Goal: Information Seeking & Learning: Learn about a topic

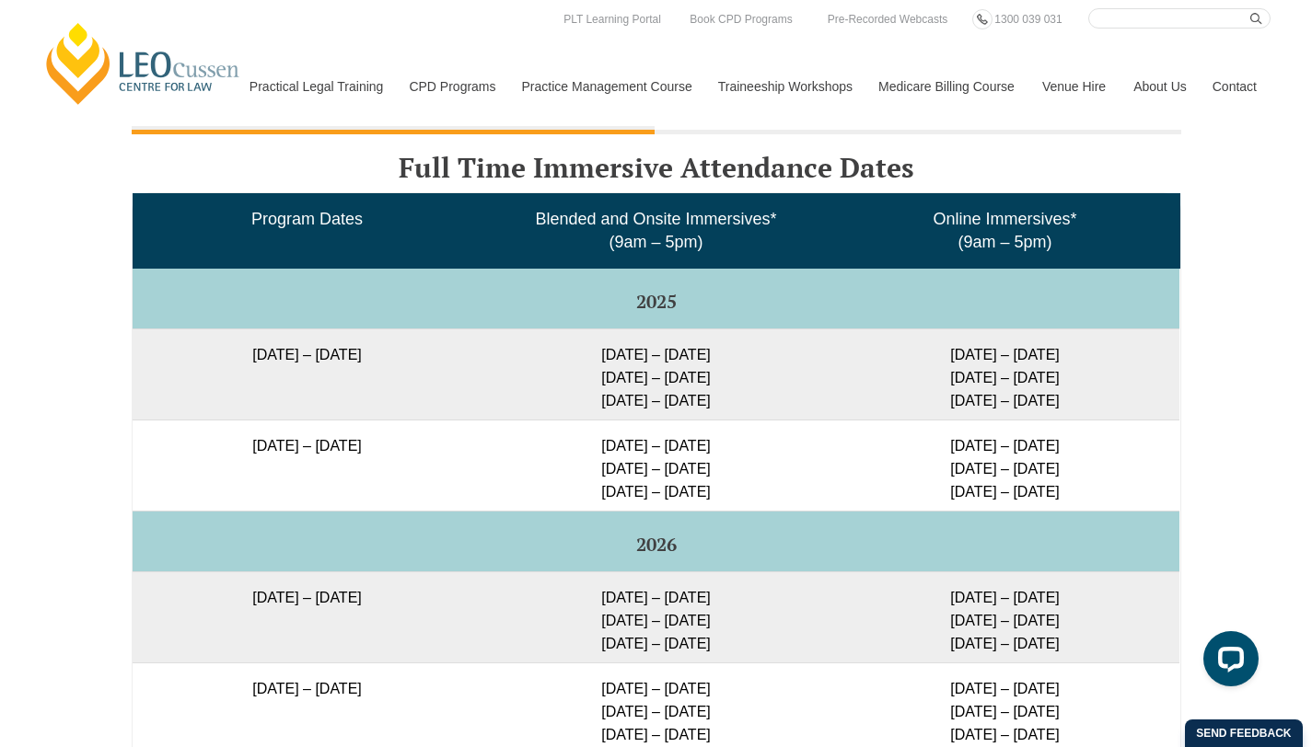
scroll to position [2884, 0]
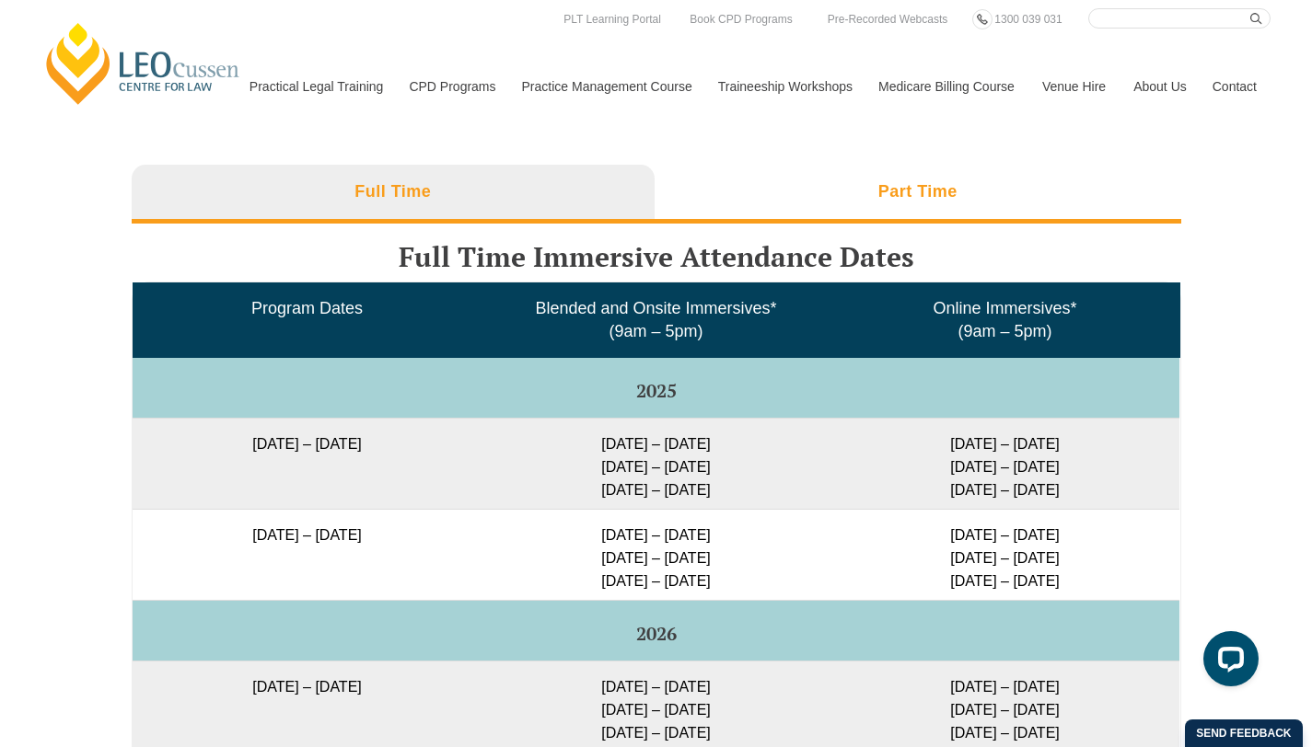
click at [575, 190] on h3 "Part Time" at bounding box center [917, 191] width 79 height 21
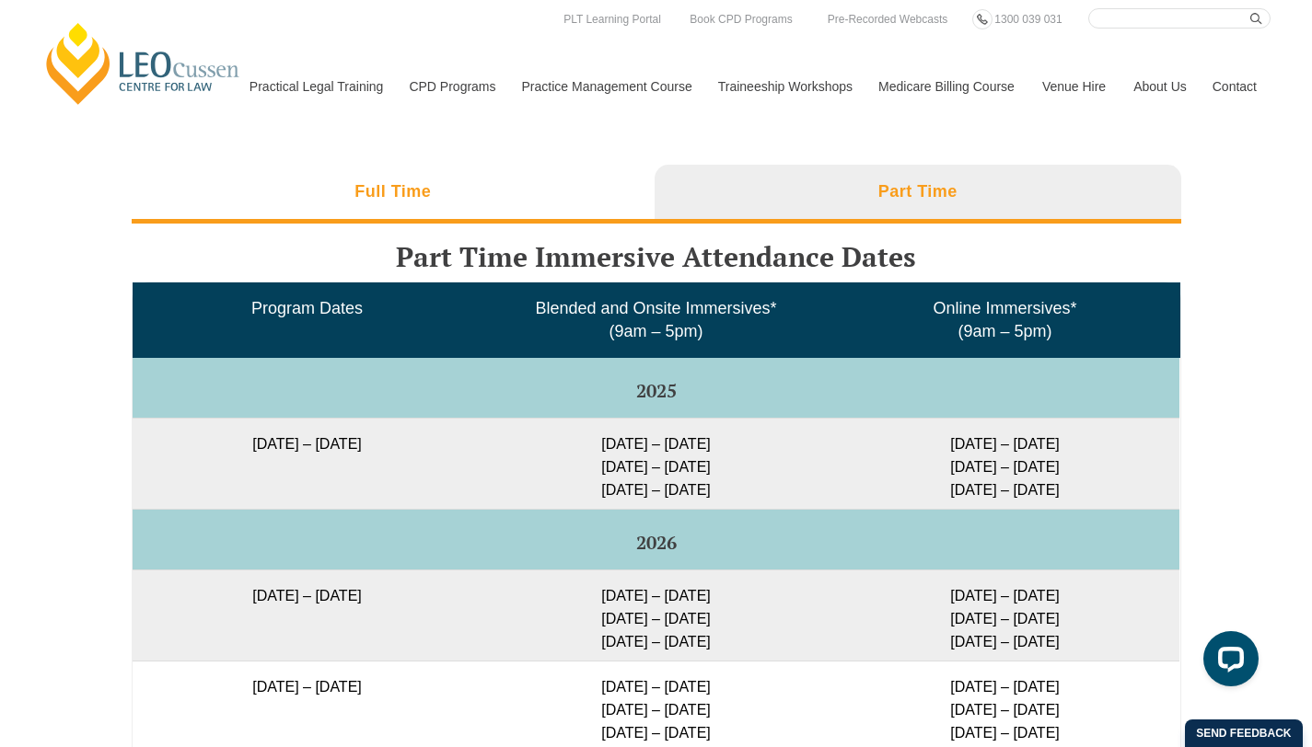
click at [413, 193] on h3 "Full Time" at bounding box center [392, 191] width 76 height 21
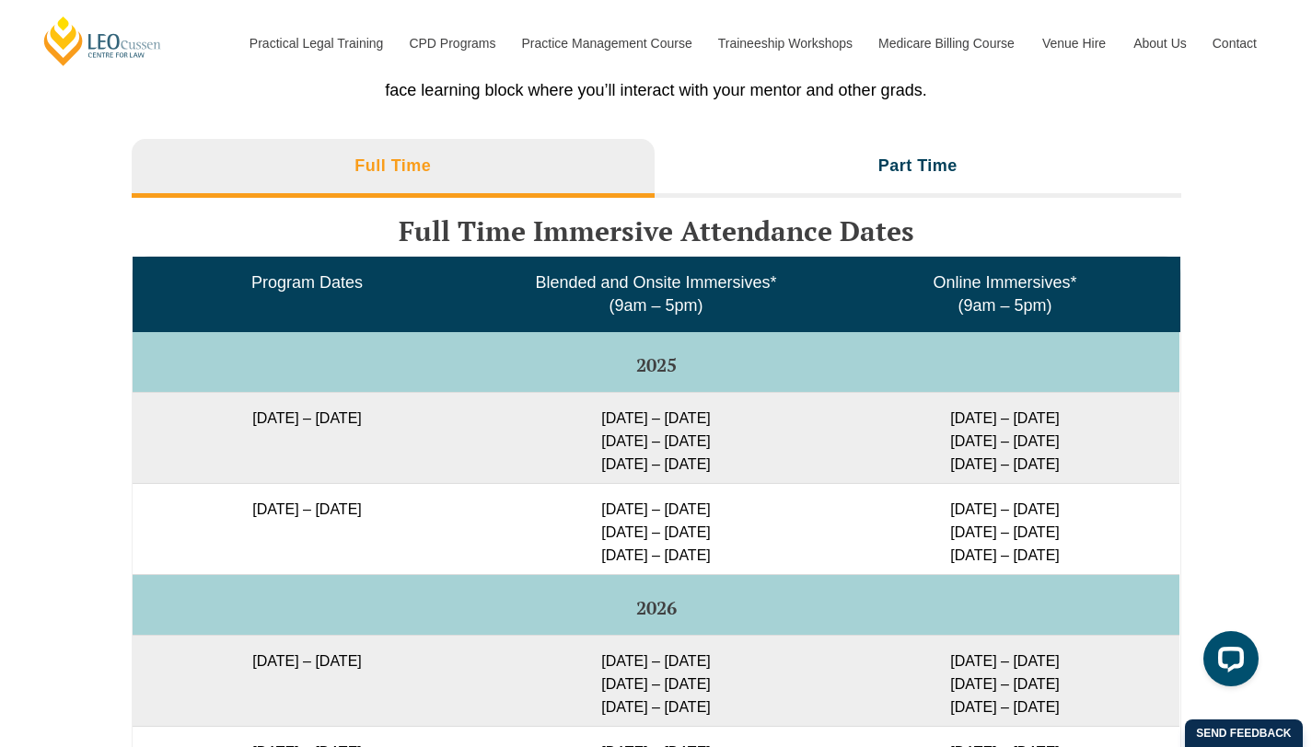
scroll to position [2913, 0]
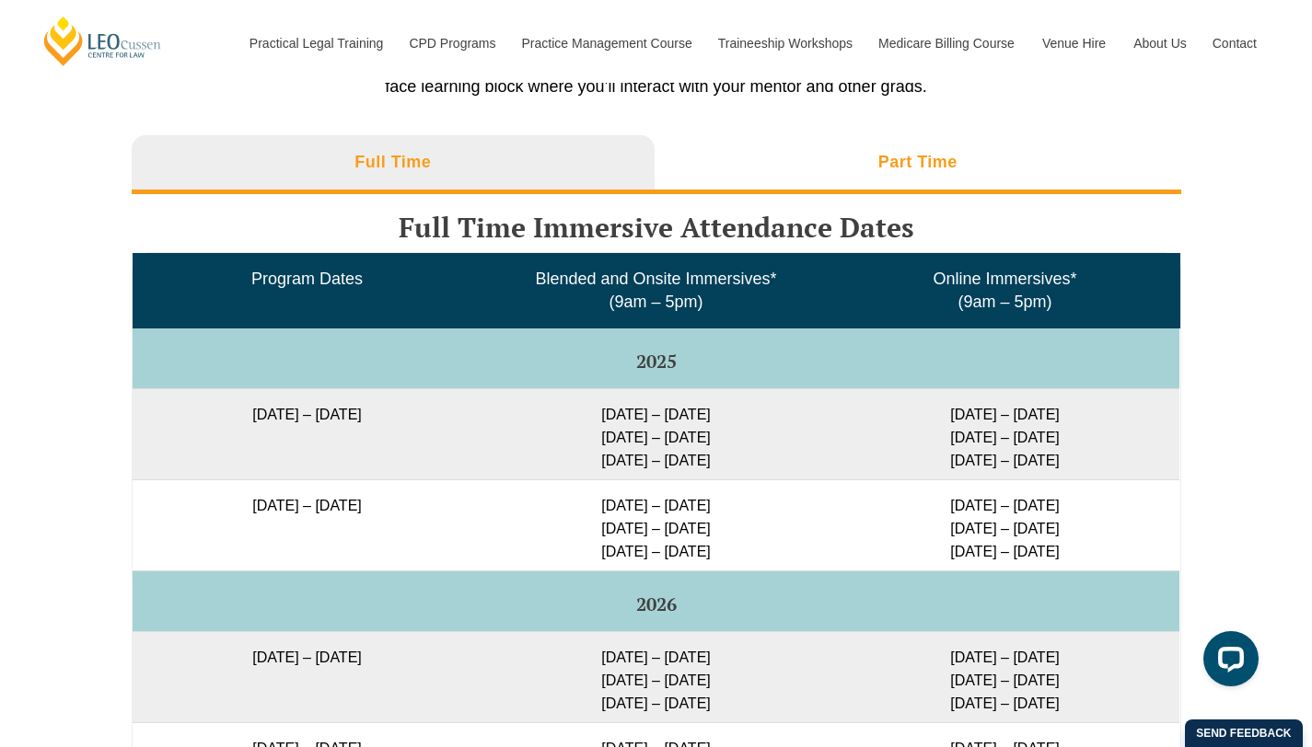
click at [575, 168] on h3 "Part Time" at bounding box center [917, 162] width 79 height 21
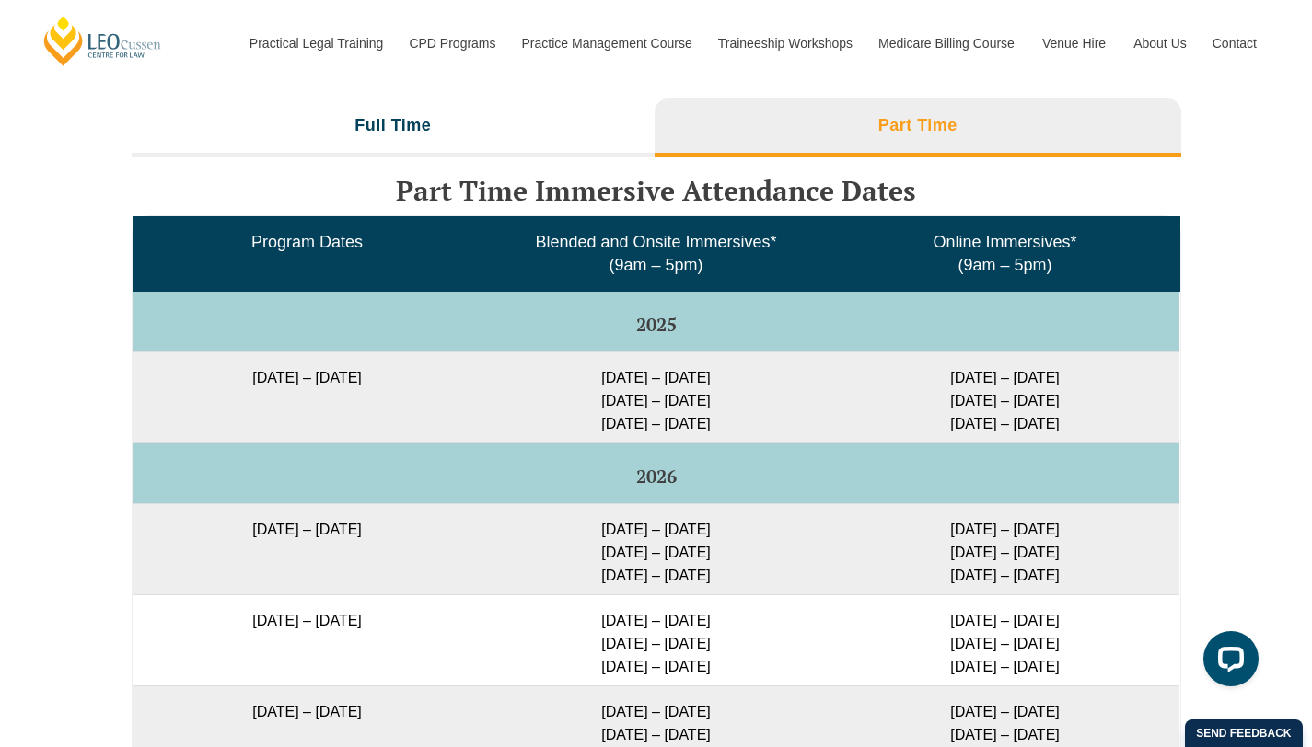
scroll to position [2949, 0]
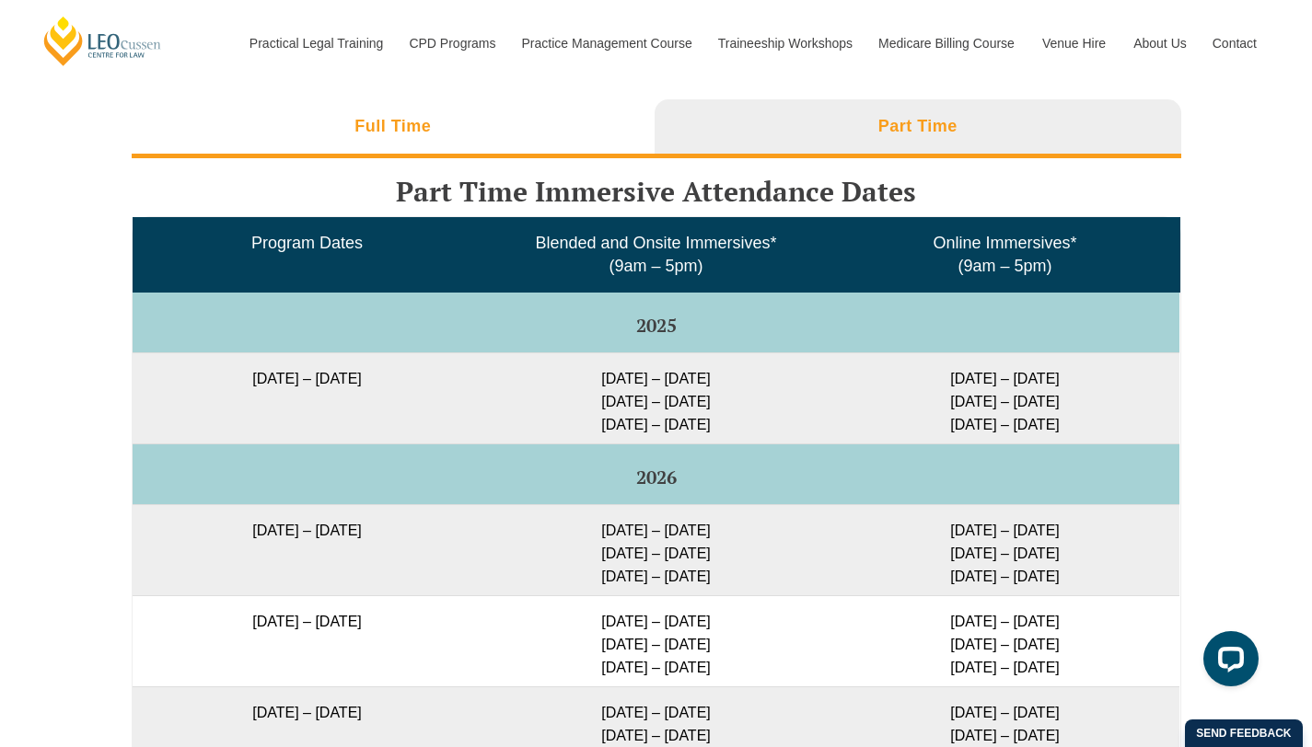
click at [430, 133] on h3 "Full Time" at bounding box center [392, 126] width 76 height 21
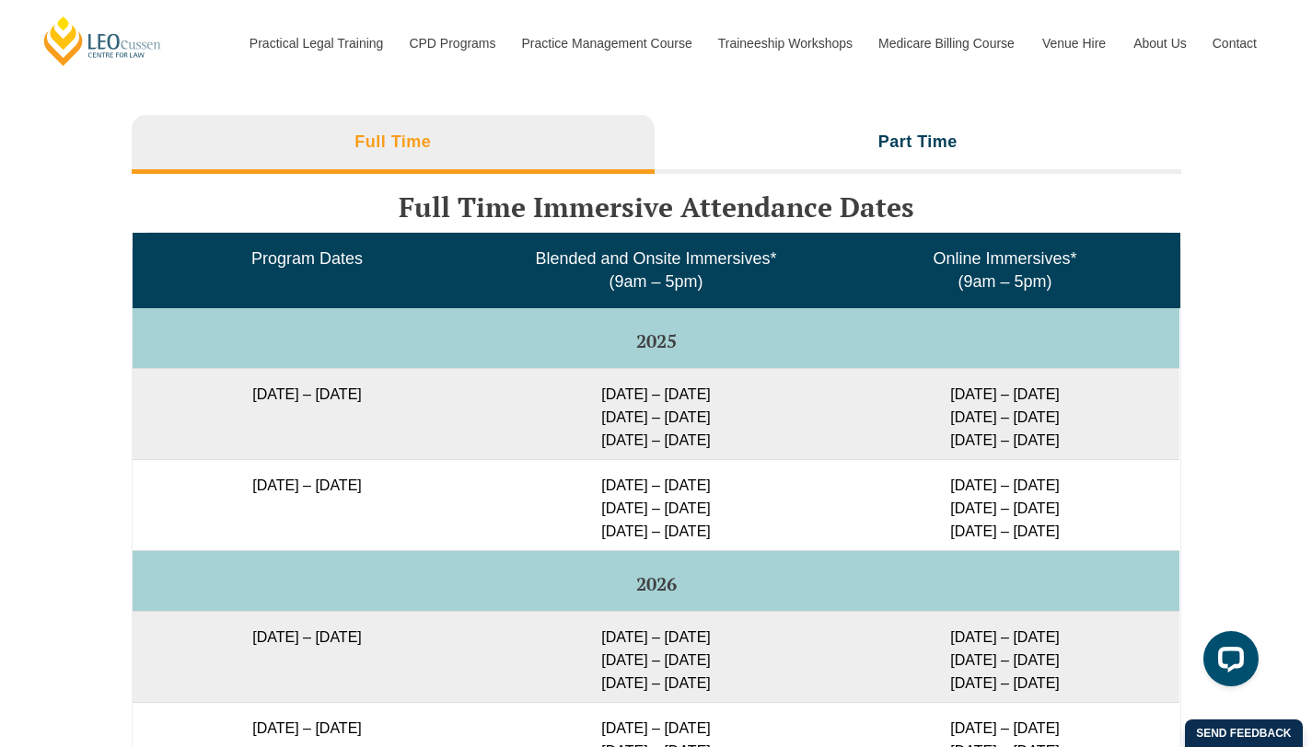
scroll to position [2917, 0]
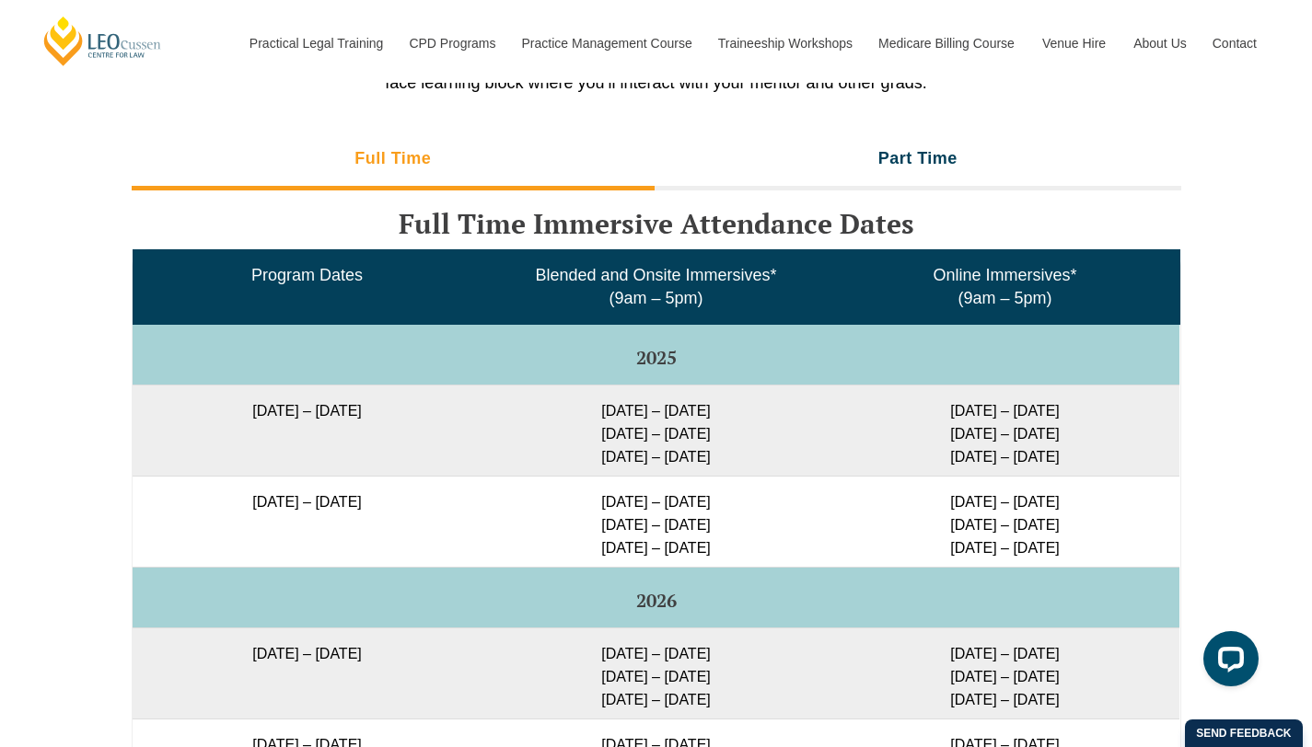
click at [488, 167] on li "Full Time" at bounding box center [394, 161] width 524 height 59
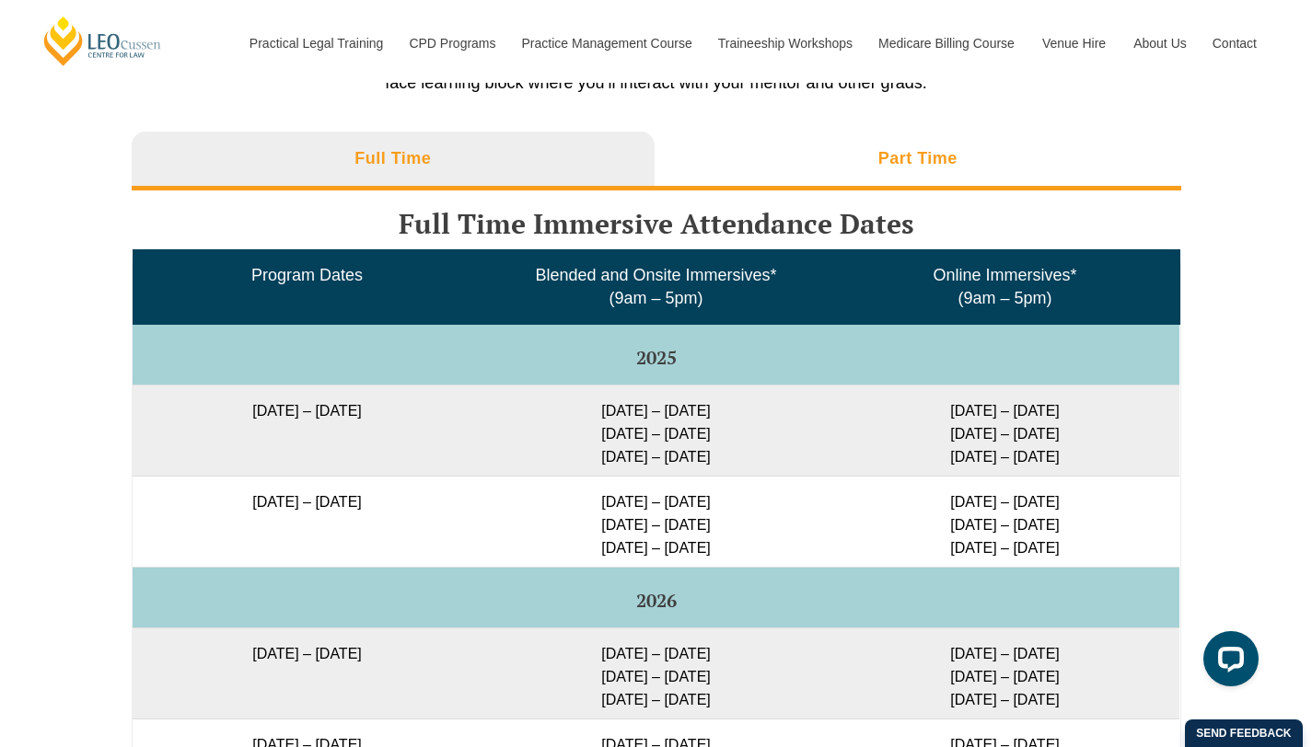
click at [575, 159] on h3 "Part Time" at bounding box center [917, 158] width 79 height 21
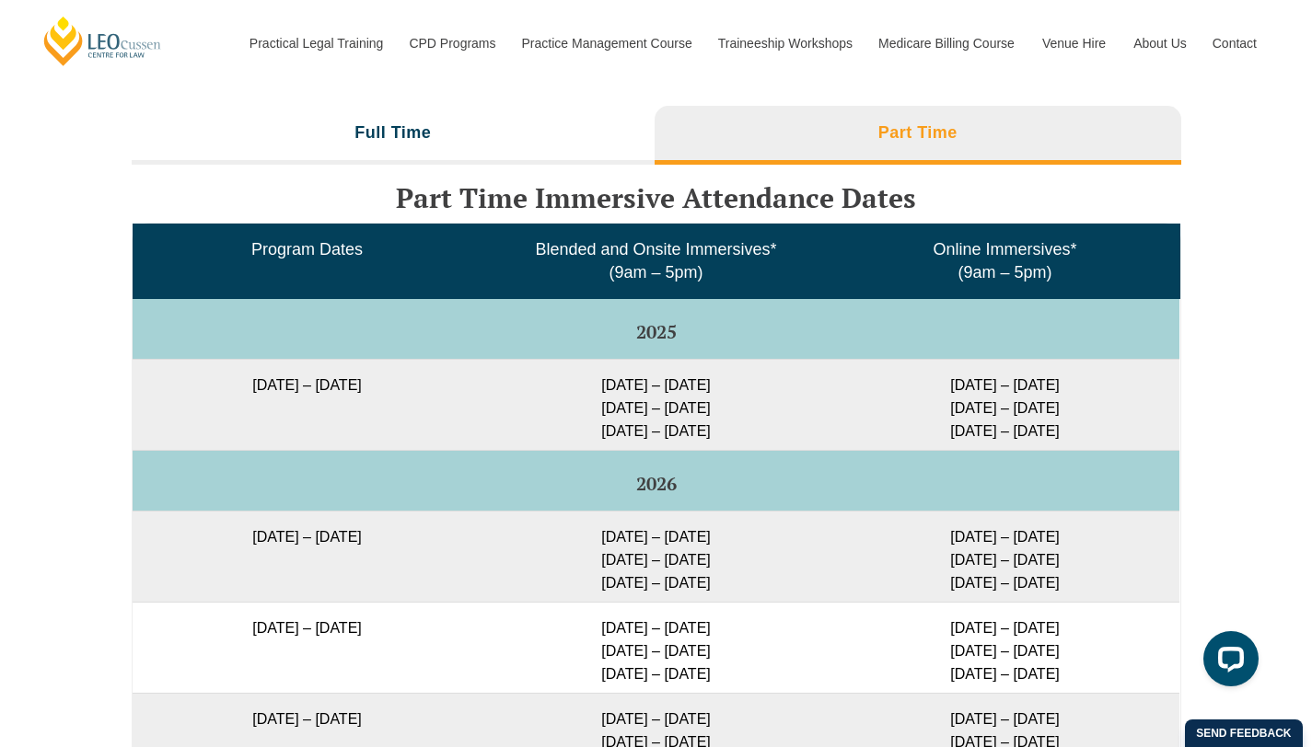
scroll to position [2945, 0]
